Goal: Ask a question

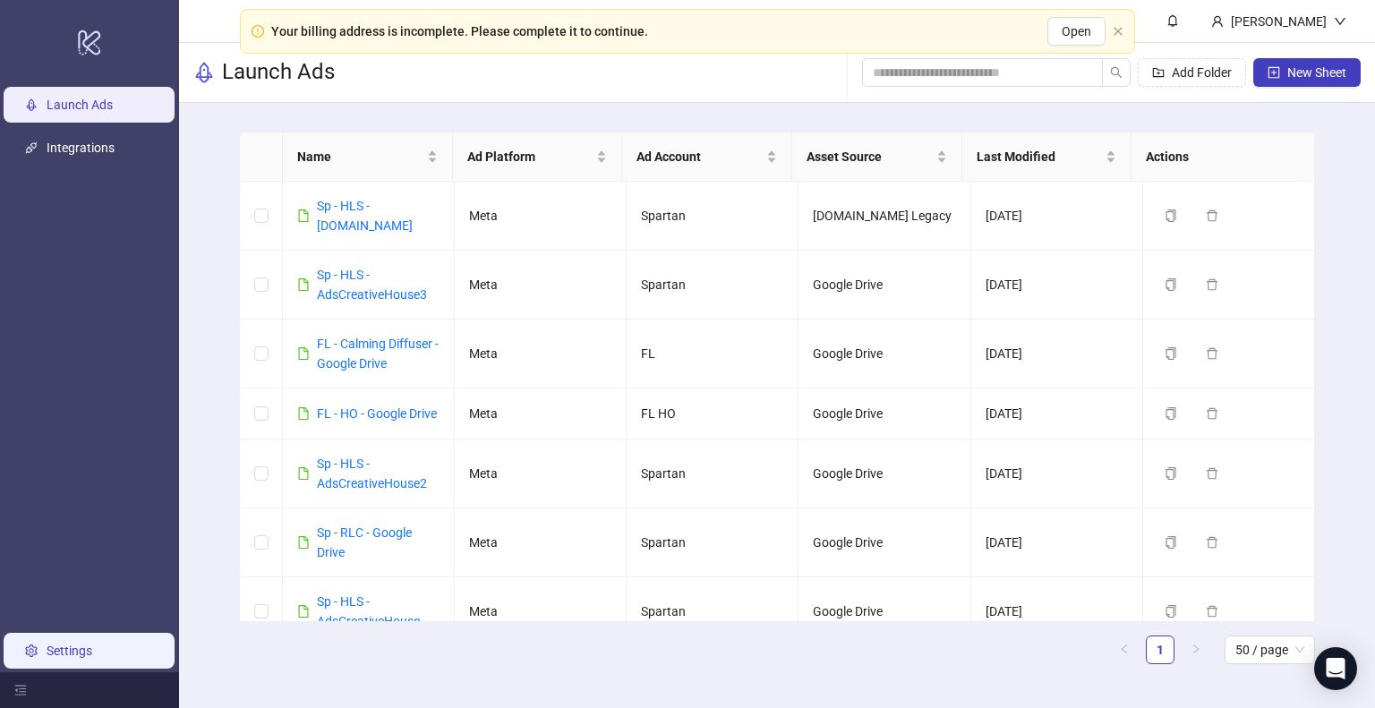
click at [92, 651] on link "Settings" at bounding box center [70, 651] width 46 height 14
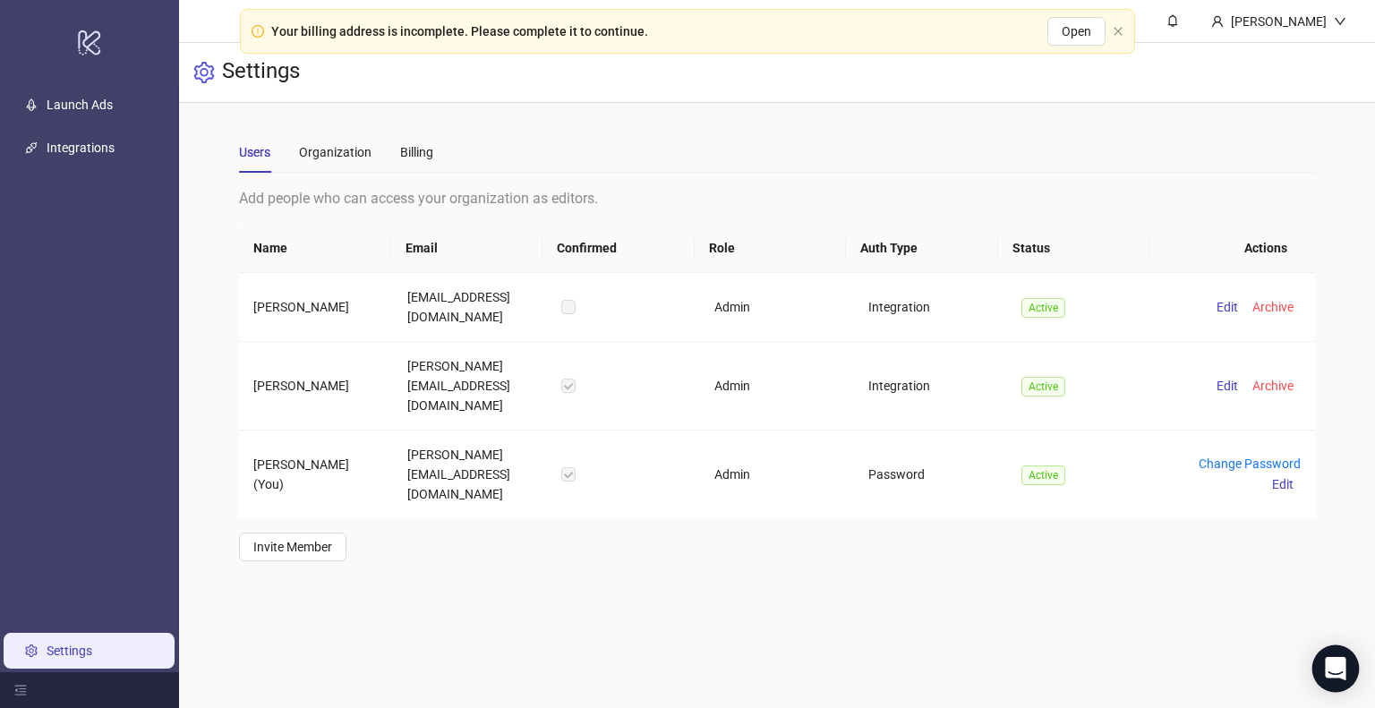
click at [1332, 674] on icon "Open Intercom Messenger" at bounding box center [1335, 668] width 23 height 23
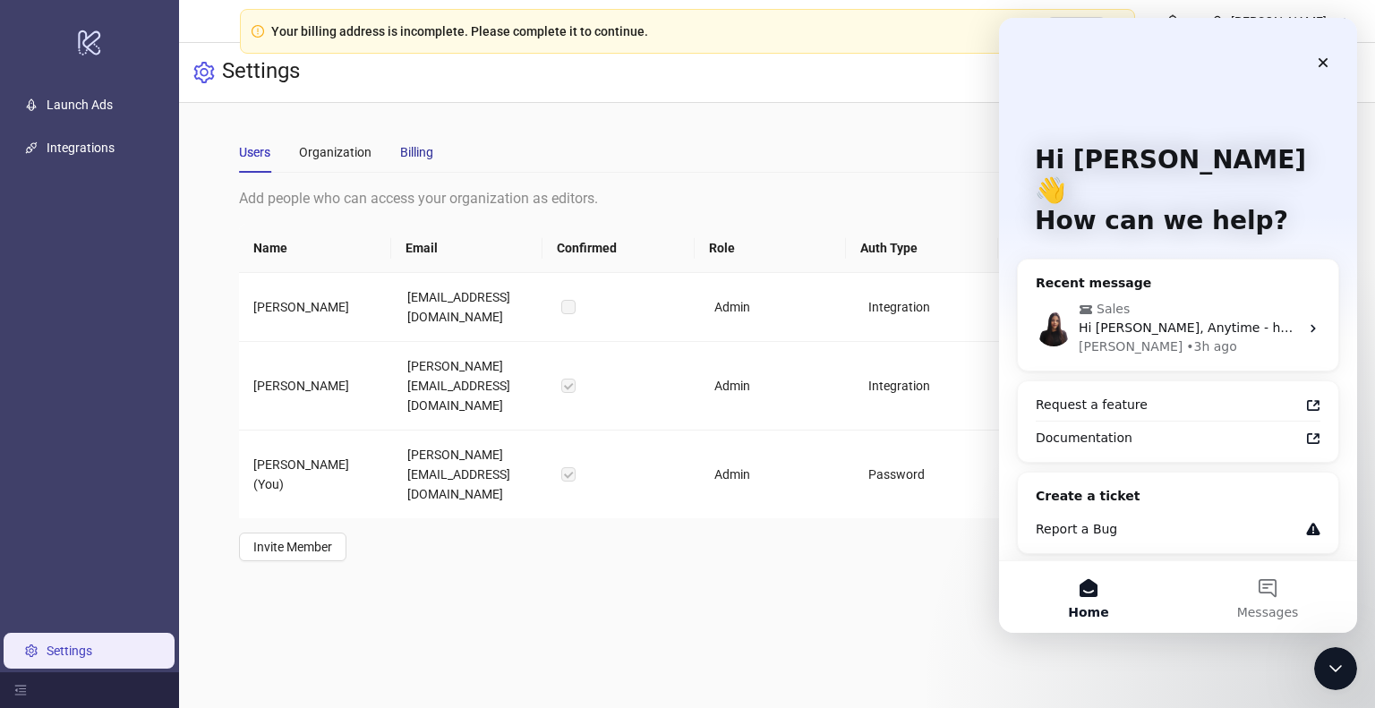
click at [414, 144] on div "Billing" at bounding box center [416, 152] width 33 height 20
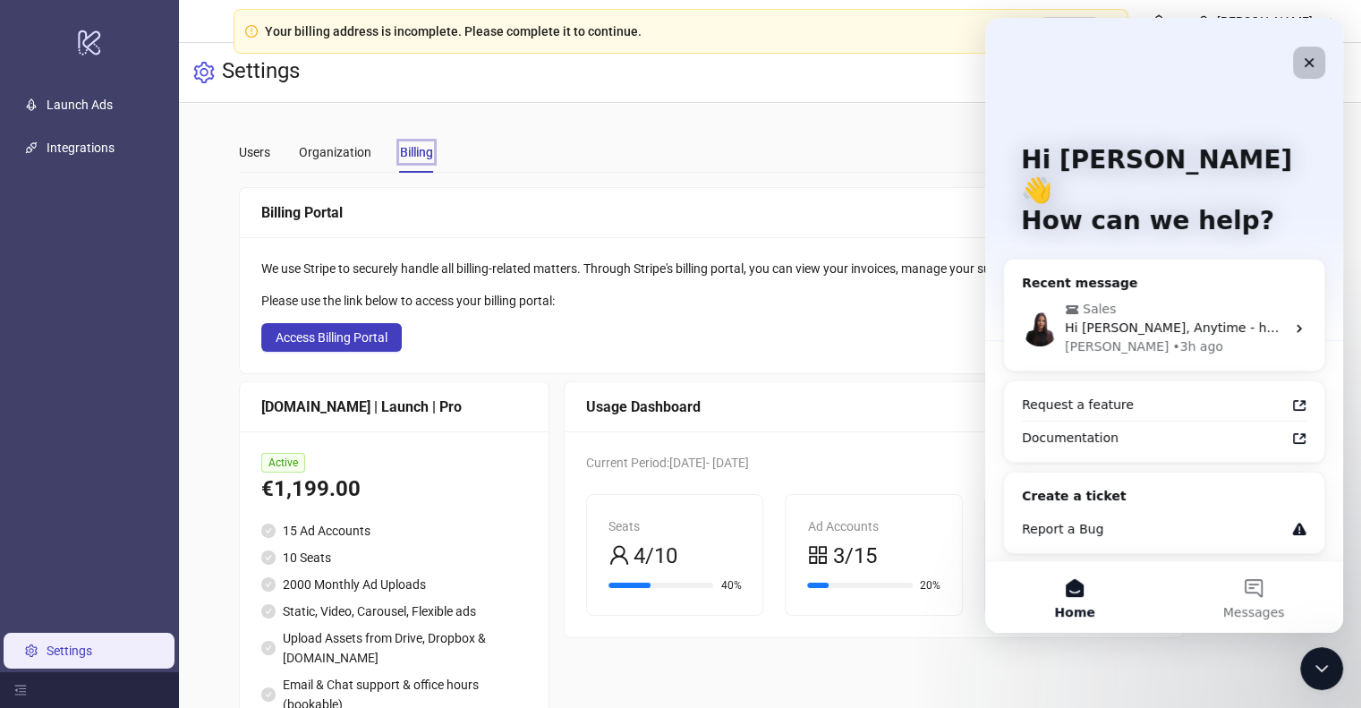
click at [1308, 61] on icon "Close" at bounding box center [1310, 63] width 10 height 10
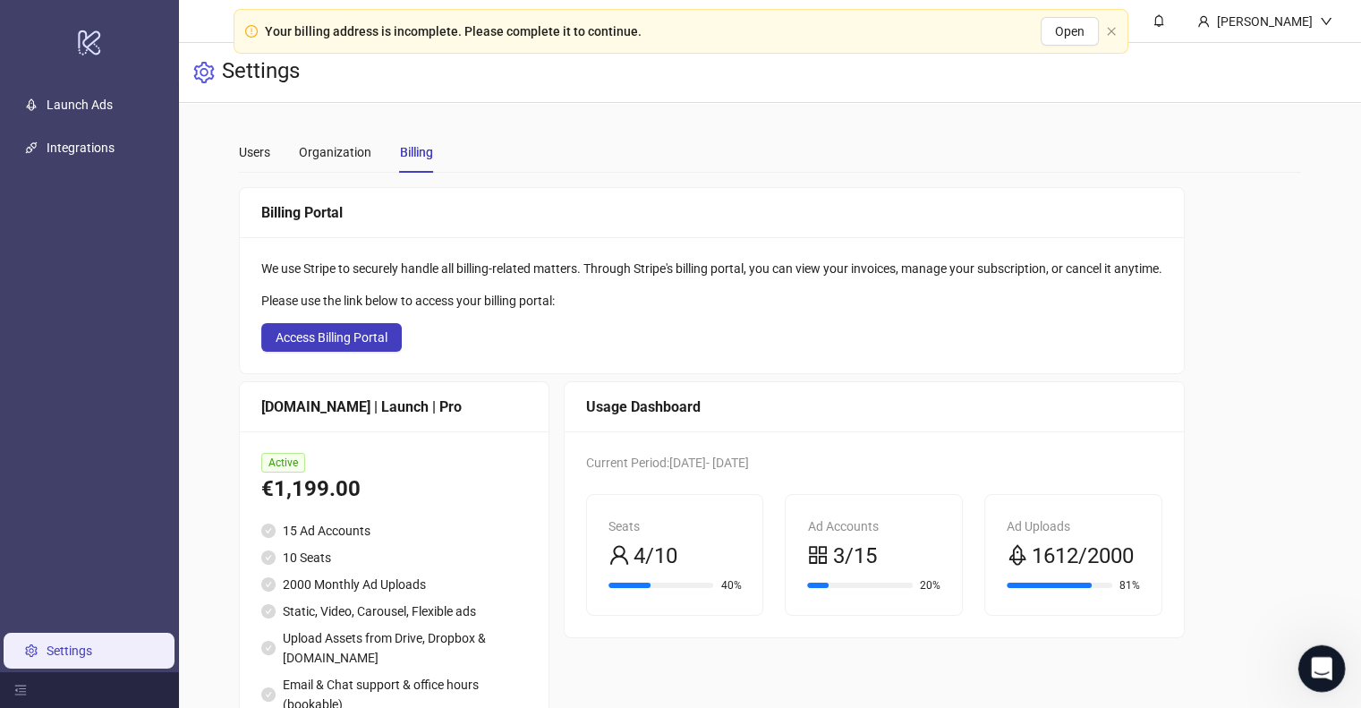
click at [1314, 657] on icon "Open Intercom Messenger" at bounding box center [1320, 667] width 30 height 30
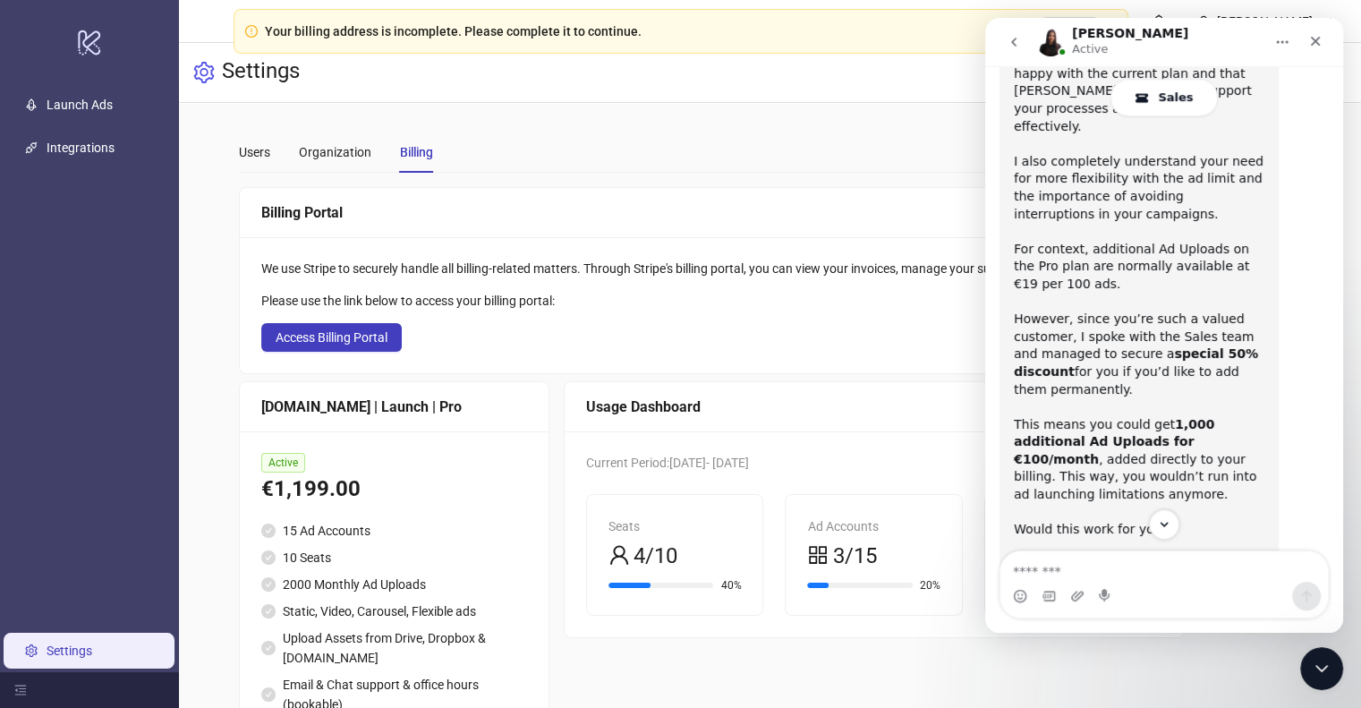
scroll to position [748, 0]
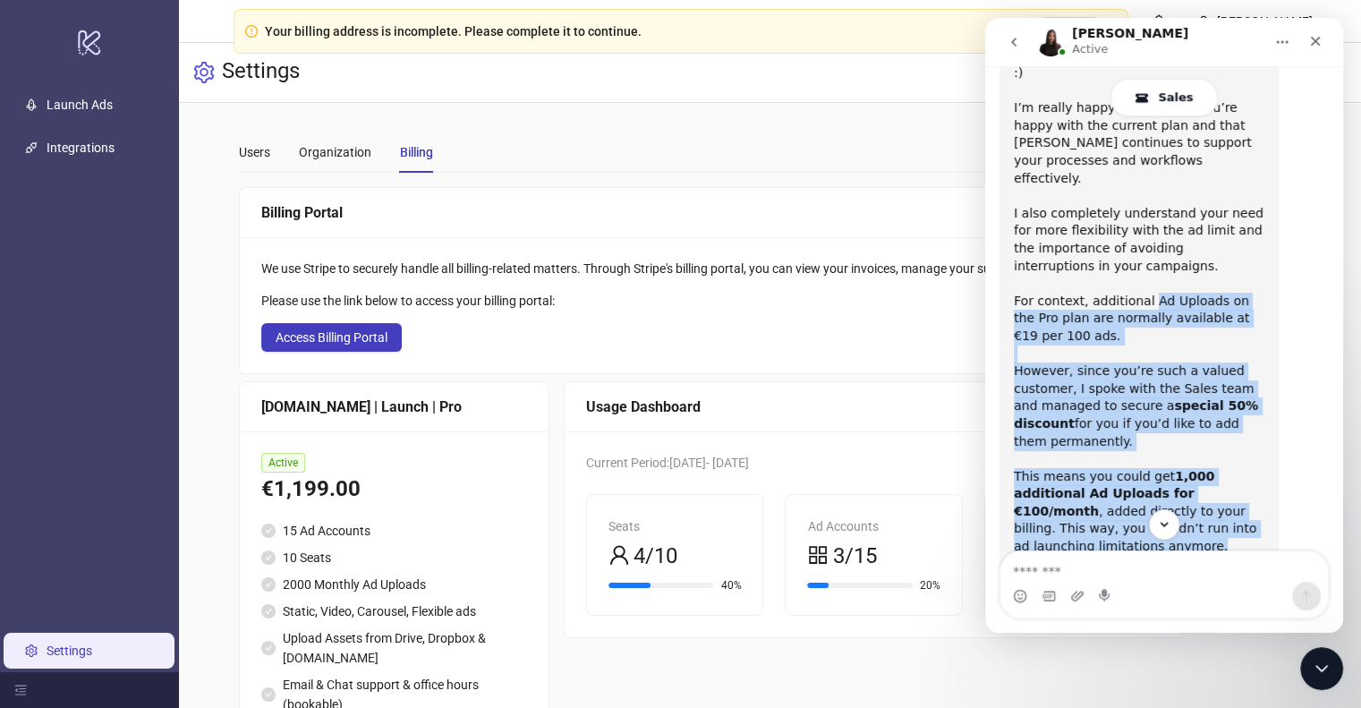
drag, startPoint x: 1144, startPoint y: 214, endPoint x: 1236, endPoint y: 439, distance: 243.7
click at [1236, 439] on div "Hi Isabella, ​ Laura here - I hope everything is going great on your end. :) ​ …" at bounding box center [1139, 319] width 251 height 649
copy div "Ad Uploads on the Pro plan are normally available at €19 per 100 ads. However, …"
click at [1179, 526] on button "1" at bounding box center [1163, 523] width 33 height 33
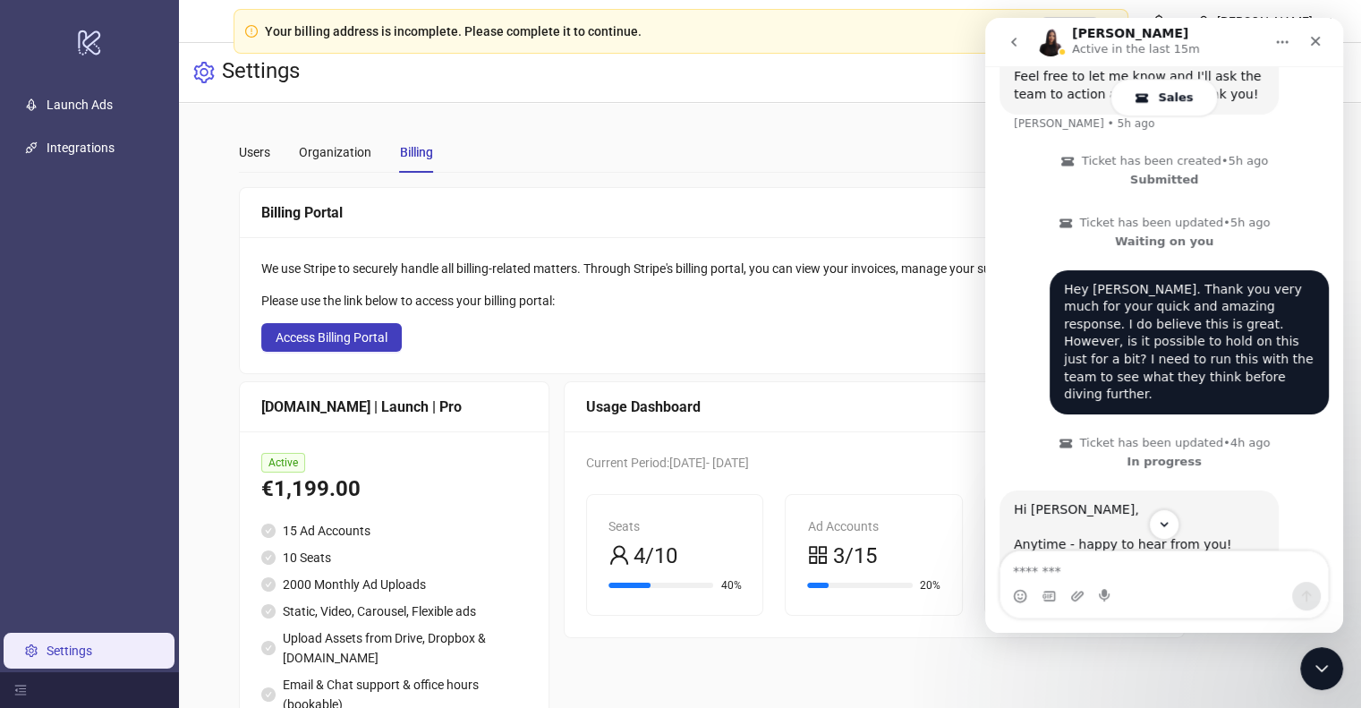
scroll to position [1376, 0]
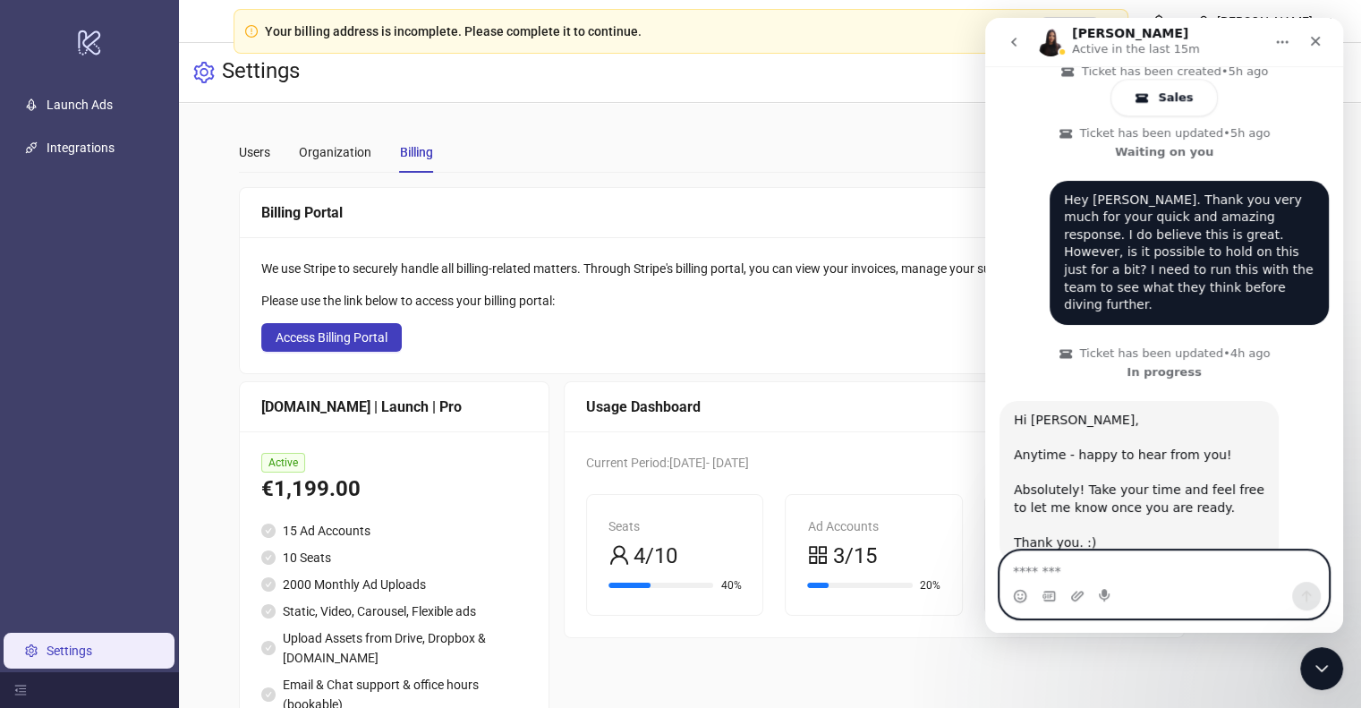
click at [1116, 575] on textarea "Message…" at bounding box center [1165, 566] width 328 height 30
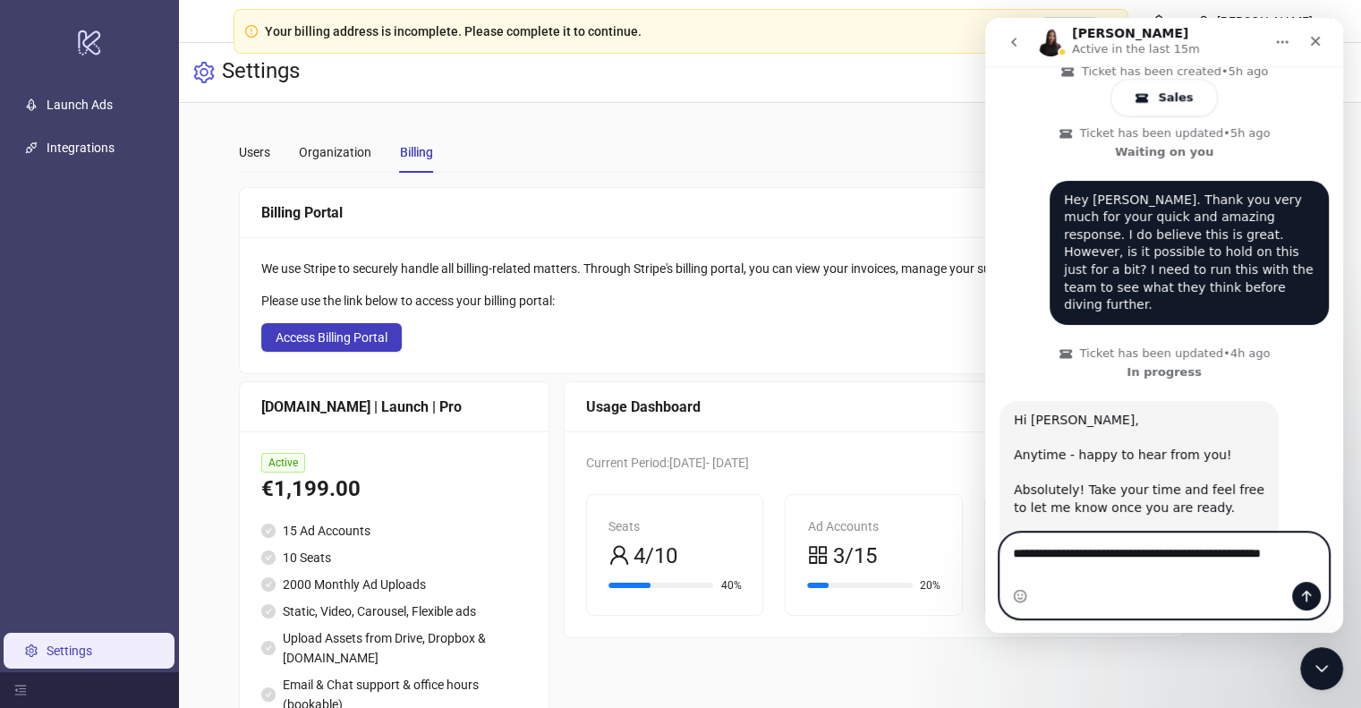
scroll to position [1394, 0]
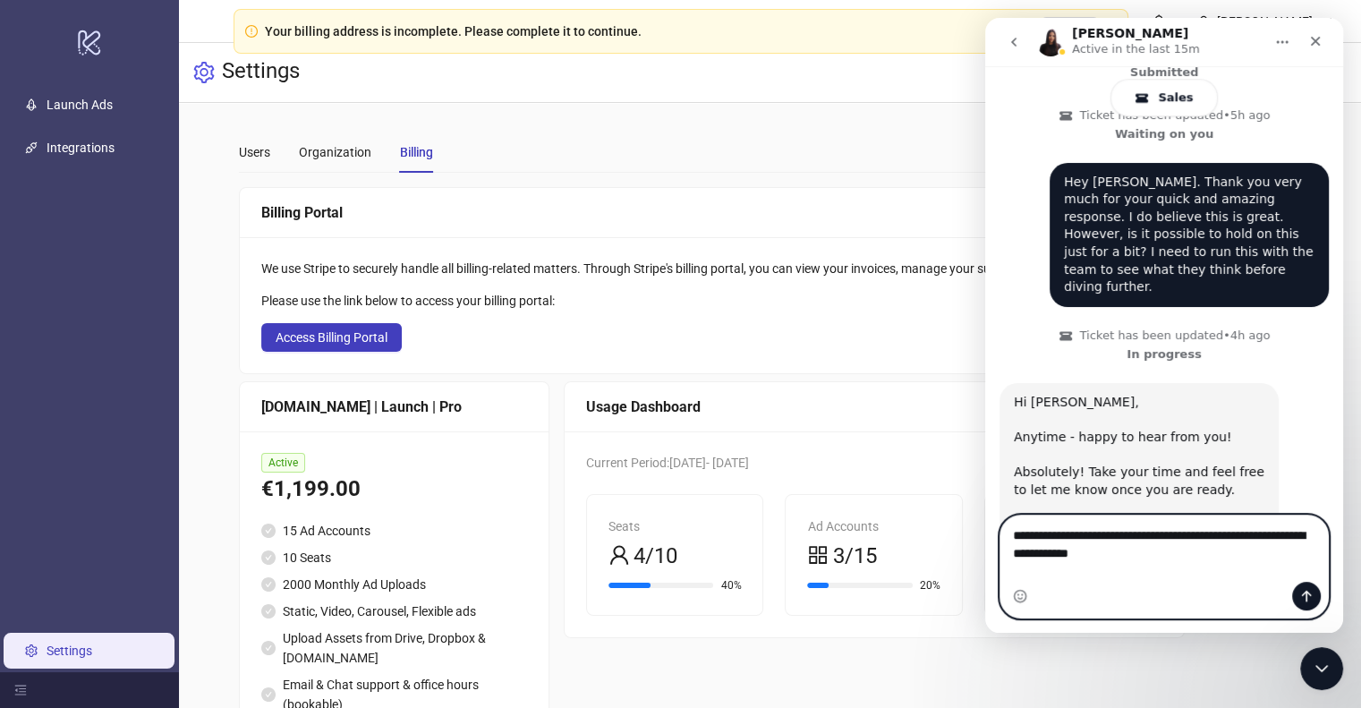
type textarea "**********"
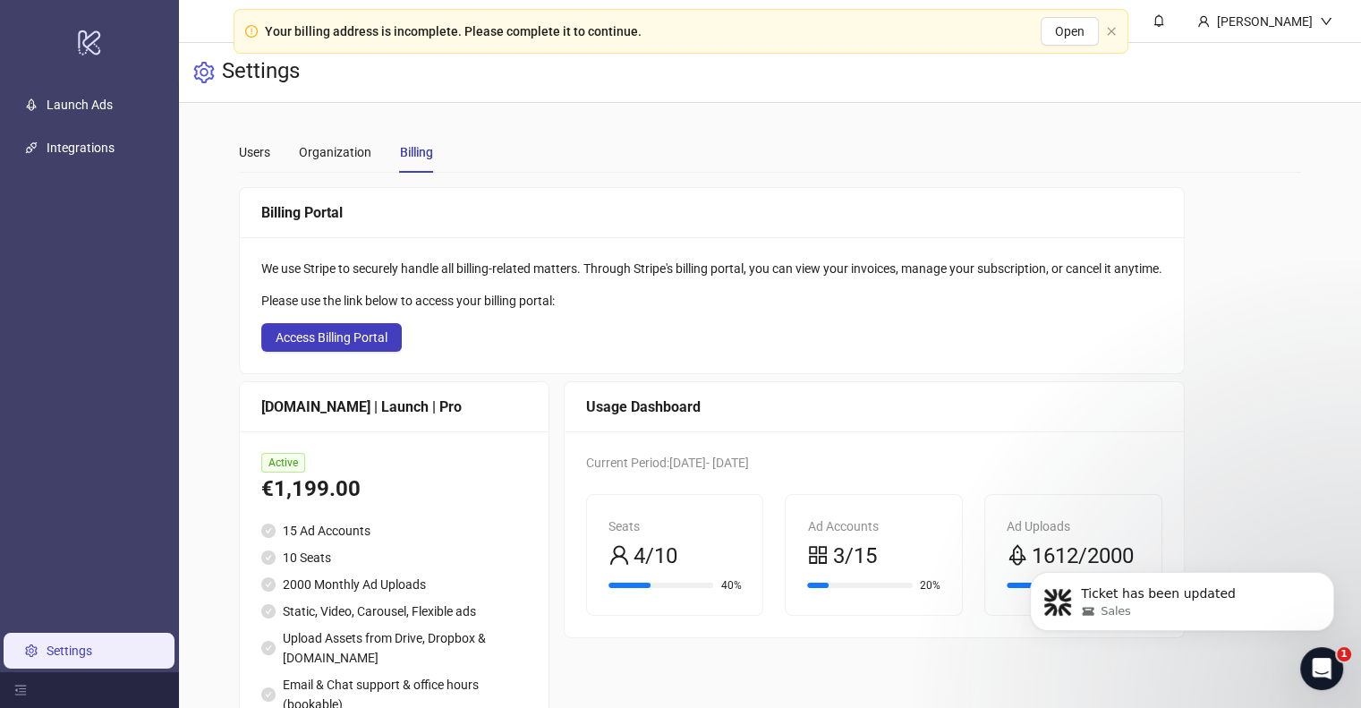
scroll to position [1479, 0]
